Goal: Information Seeking & Learning: Check status

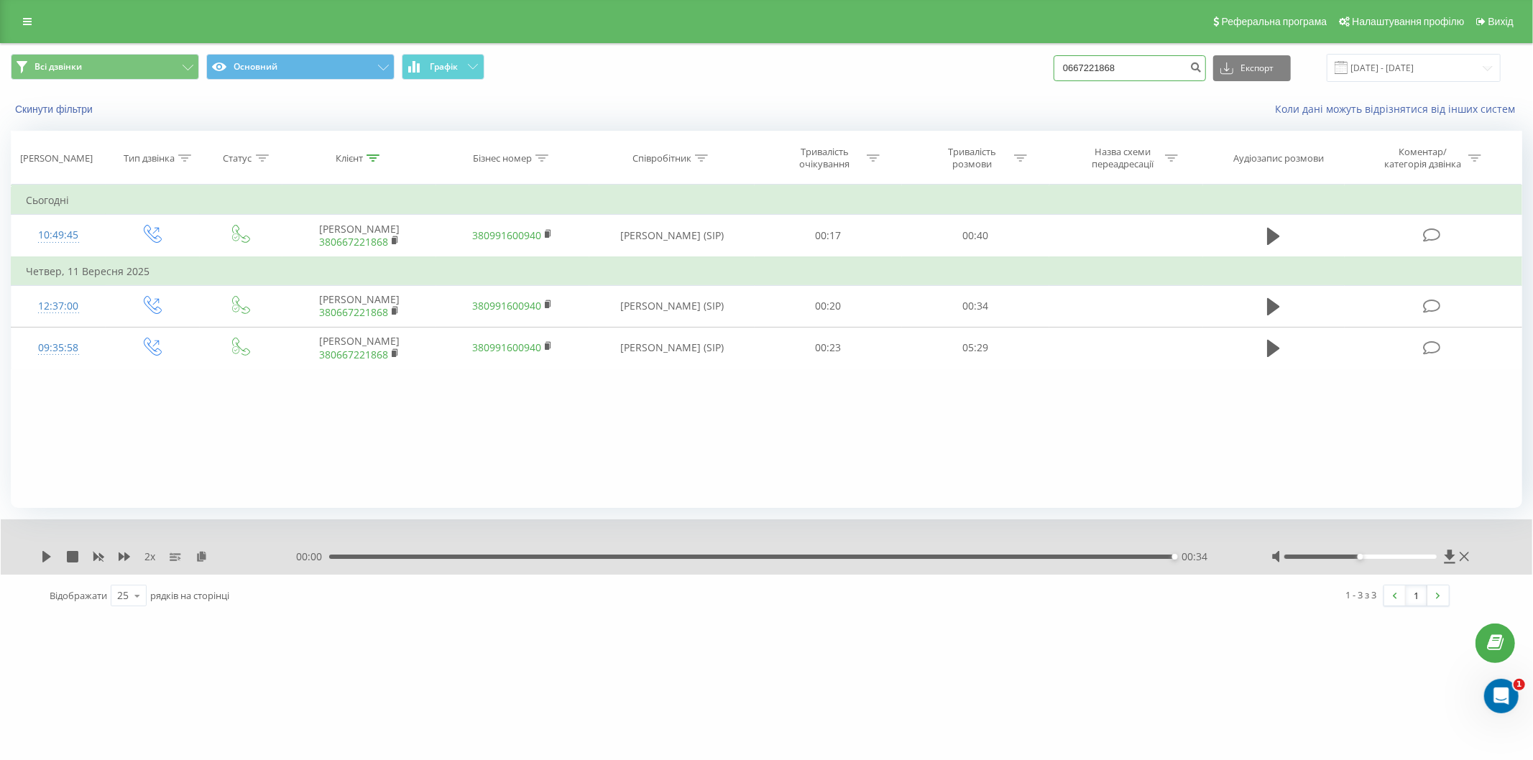
drag, startPoint x: 1138, startPoint y: 61, endPoint x: 974, endPoint y: 73, distance: 164.2
click at [974, 73] on div "Всі дзвінки Основний Графік 0667221868 Експорт .csv .xls .xlsx 23.06.2025 - 23.…" at bounding box center [766, 68] width 1511 height 28
paste input "983998723"
type input "0983998723"
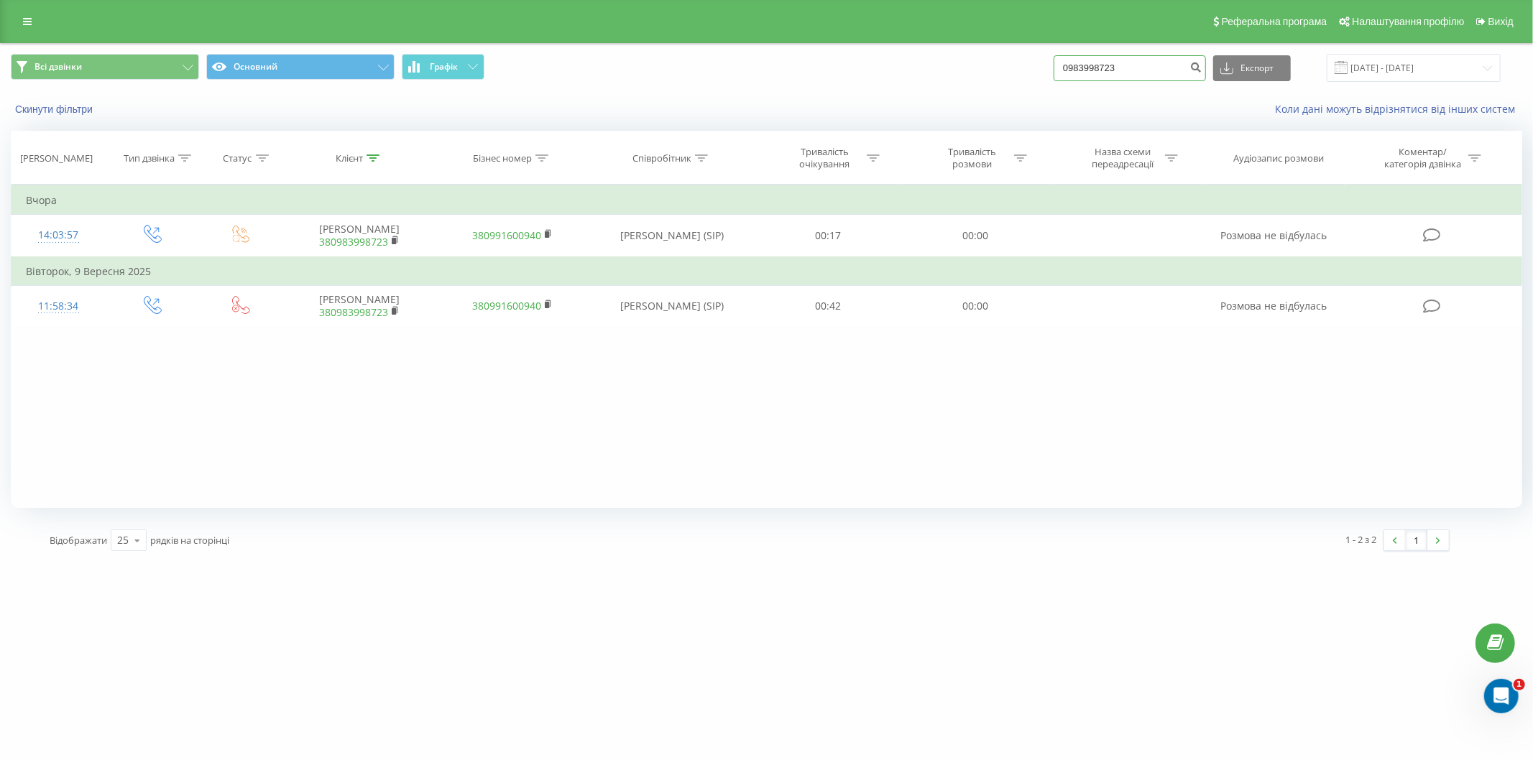
drag, startPoint x: 1132, startPoint y: 63, endPoint x: 1011, endPoint y: 45, distance: 122.2
click at [1011, 45] on div "Всі дзвінки Основний Графік 0983998723 Експорт .csv .xls .xlsx 23.06.2025 - 23.…" at bounding box center [766, 68] width 1531 height 48
drag, startPoint x: 1093, startPoint y: 60, endPoint x: 1112, endPoint y: 68, distance: 20.6
paste input "975676686"
click at [1078, 72] on input "975676686" at bounding box center [1129, 68] width 152 height 26
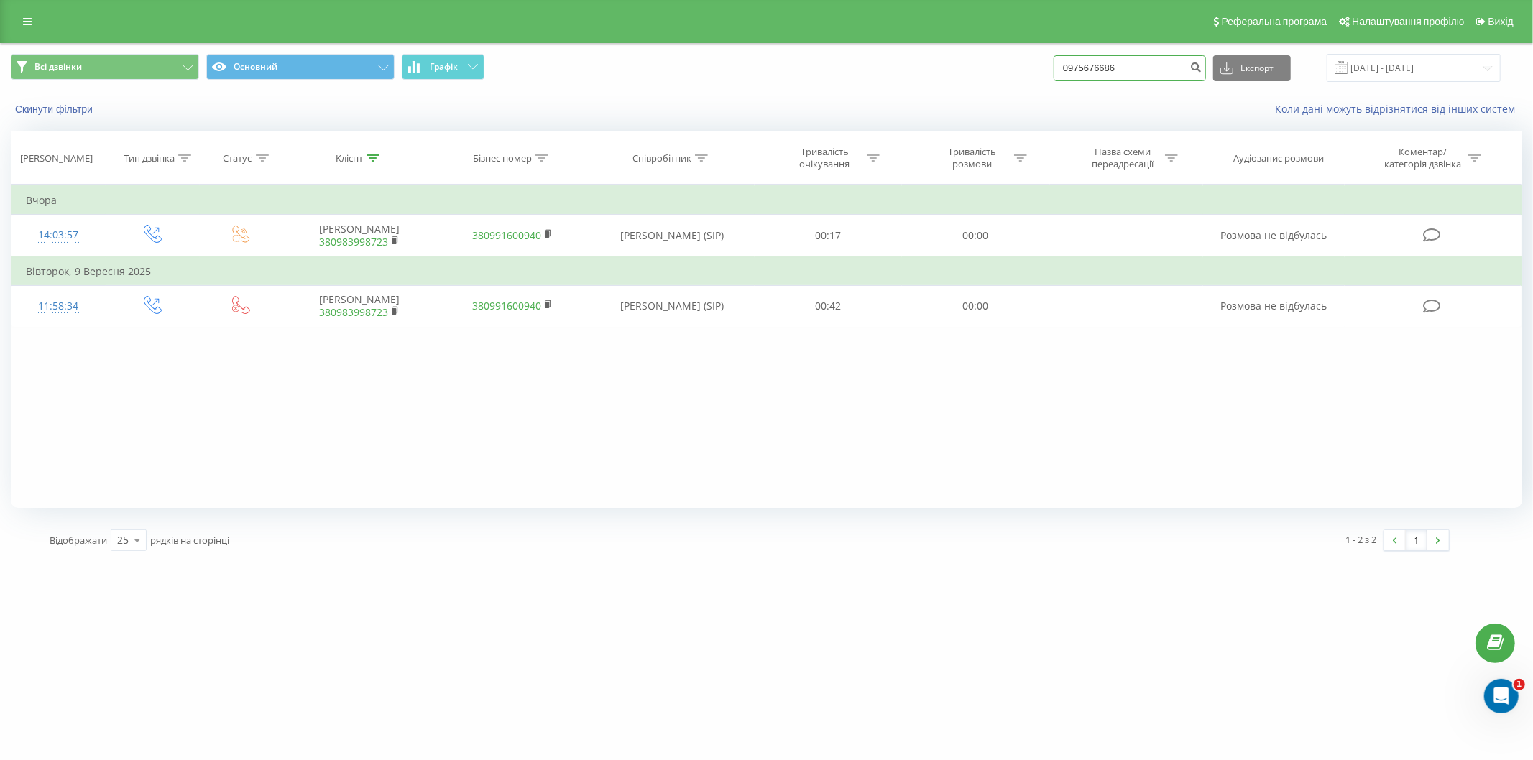
click at [1138, 69] on input "0975676686" at bounding box center [1129, 68] width 152 height 26
type input "0975676686"
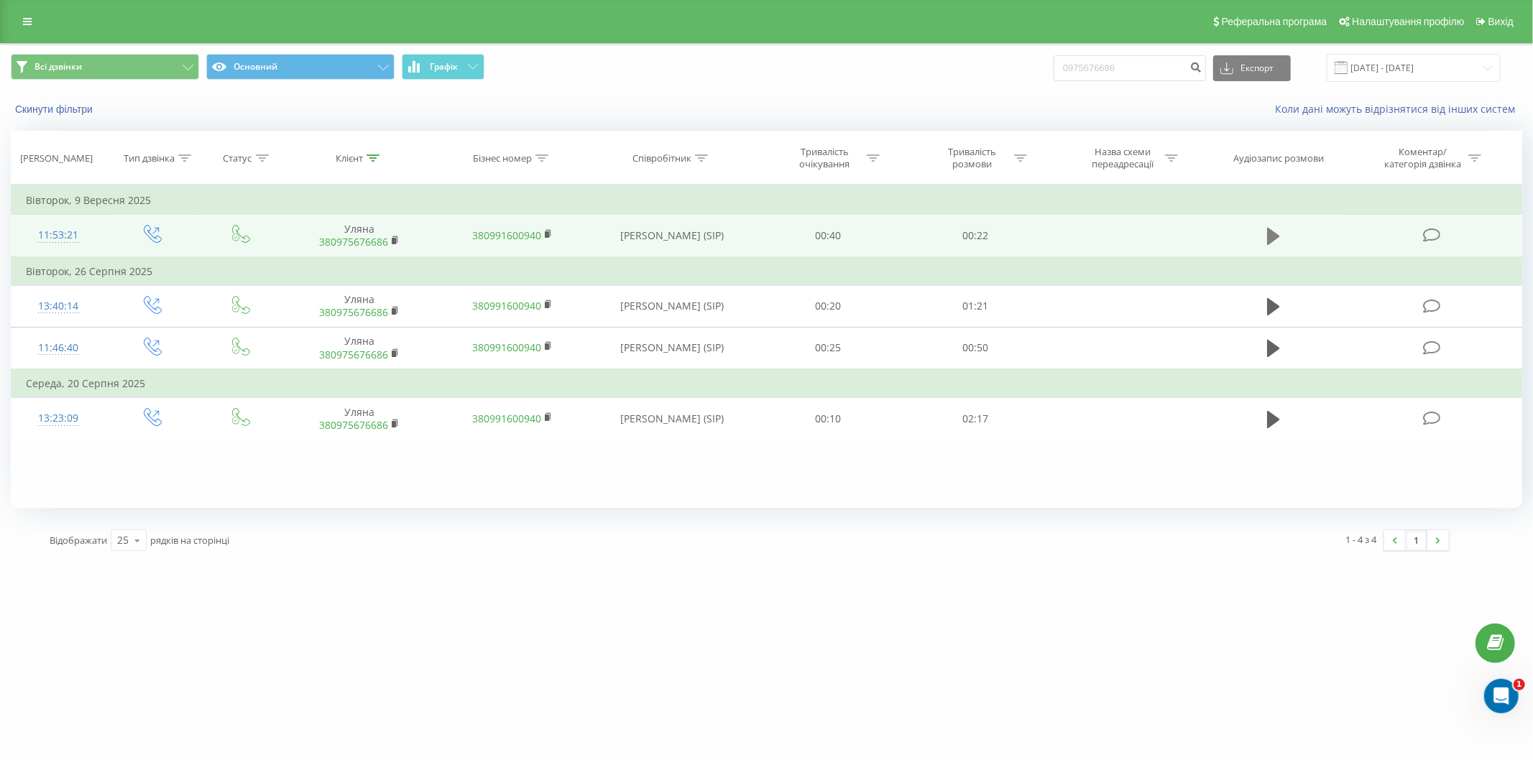
click at [1268, 234] on button at bounding box center [1274, 237] width 22 height 22
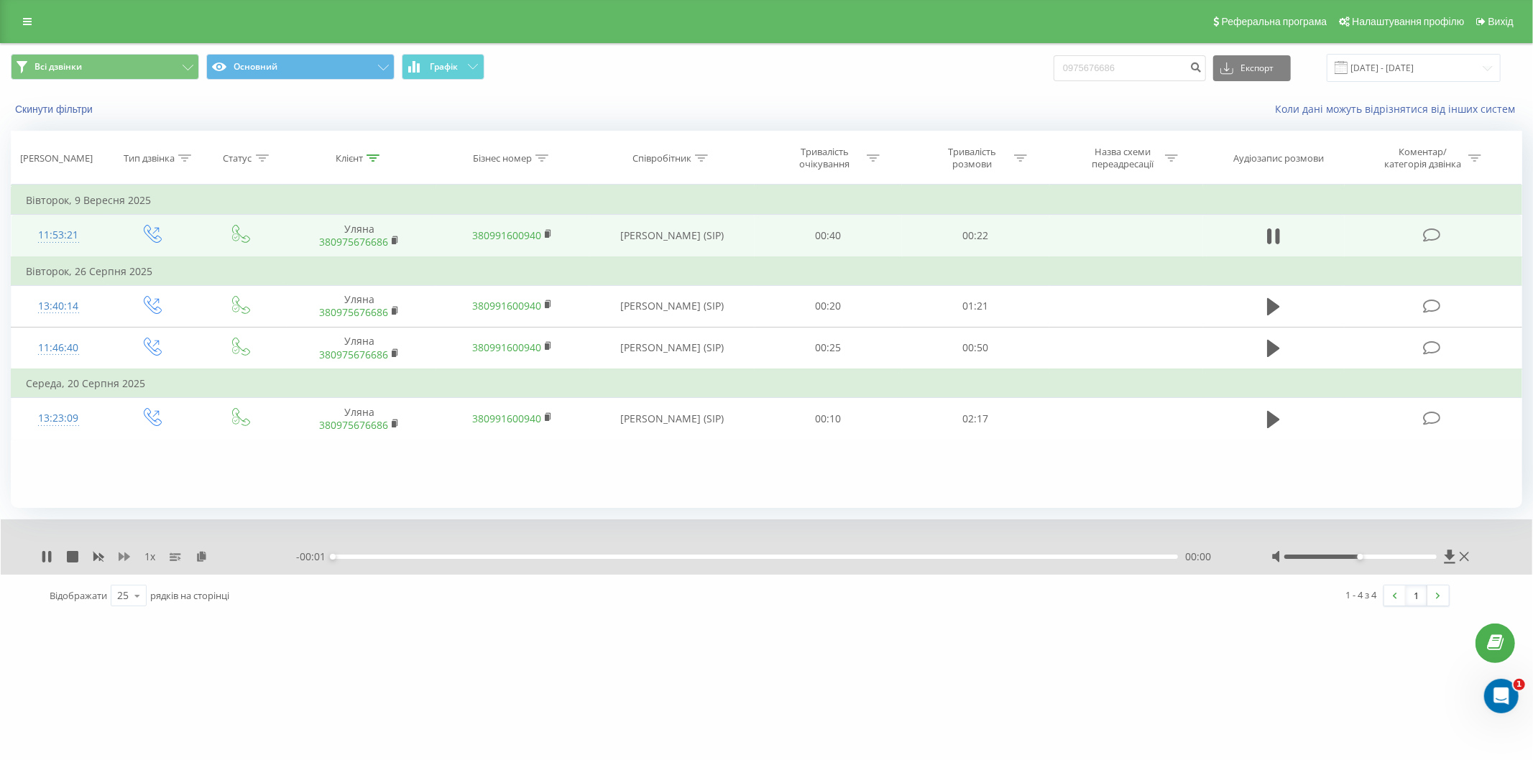
click at [124, 555] on icon at bounding box center [124, 556] width 11 height 11
click at [126, 552] on icon at bounding box center [124, 556] width 11 height 11
click at [45, 557] on icon at bounding box center [46, 556] width 11 height 11
